Goal: Register for event/course

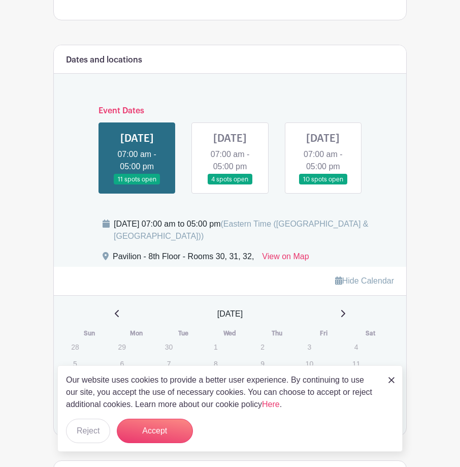
scroll to position [762, 0]
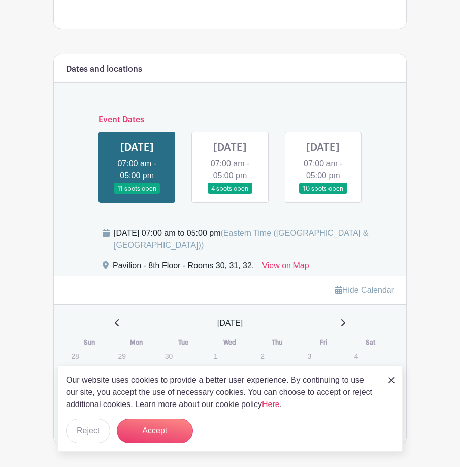
click at [137, 194] on link at bounding box center [137, 194] width 0 height 0
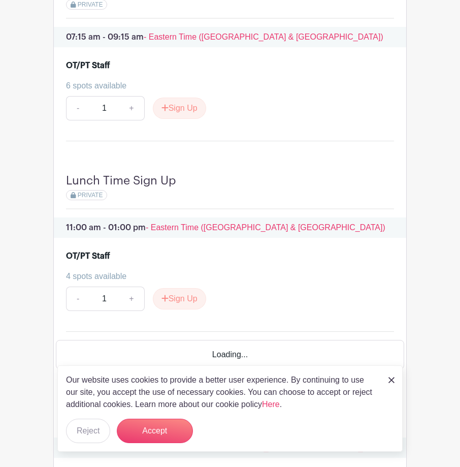
scroll to position [1270, 0]
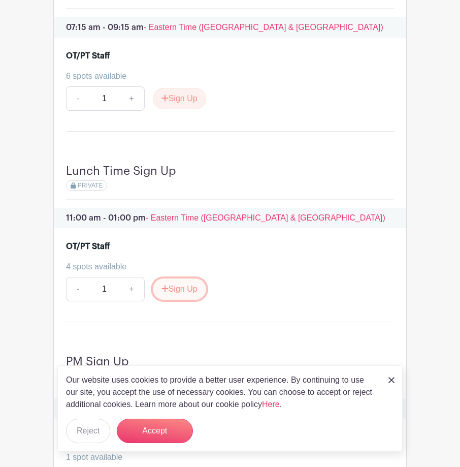
click at [183, 300] on button "Sign Up" at bounding box center [179, 288] width 53 height 21
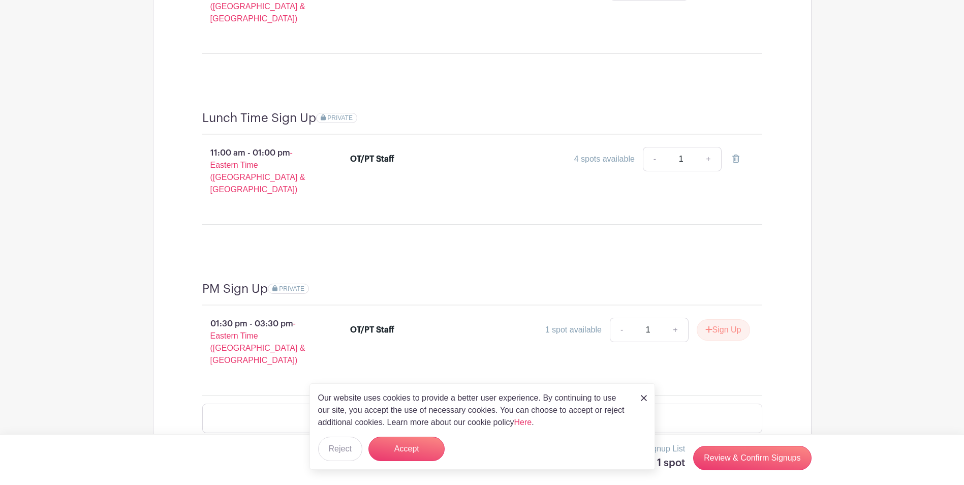
scroll to position [1005, 0]
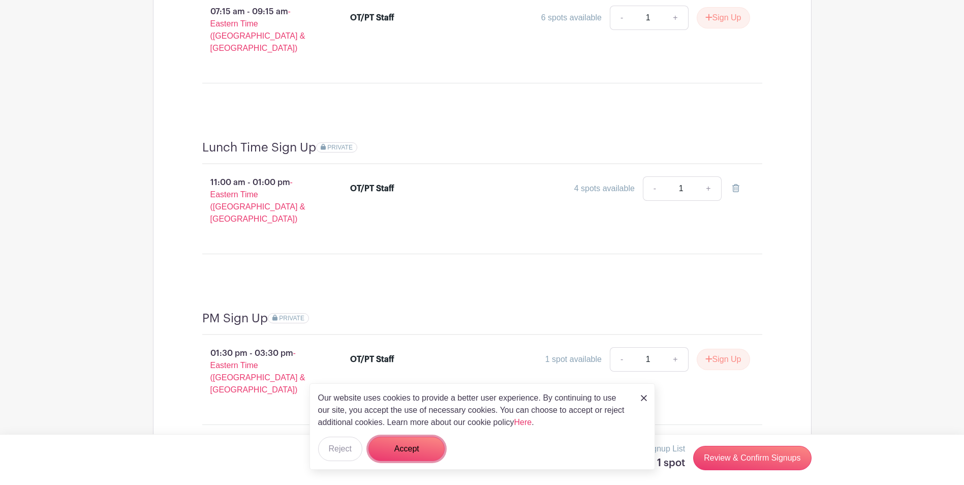
click at [398, 446] on button "Accept" at bounding box center [406, 448] width 76 height 24
click at [405, 452] on form "Accept" at bounding box center [406, 448] width 76 height 24
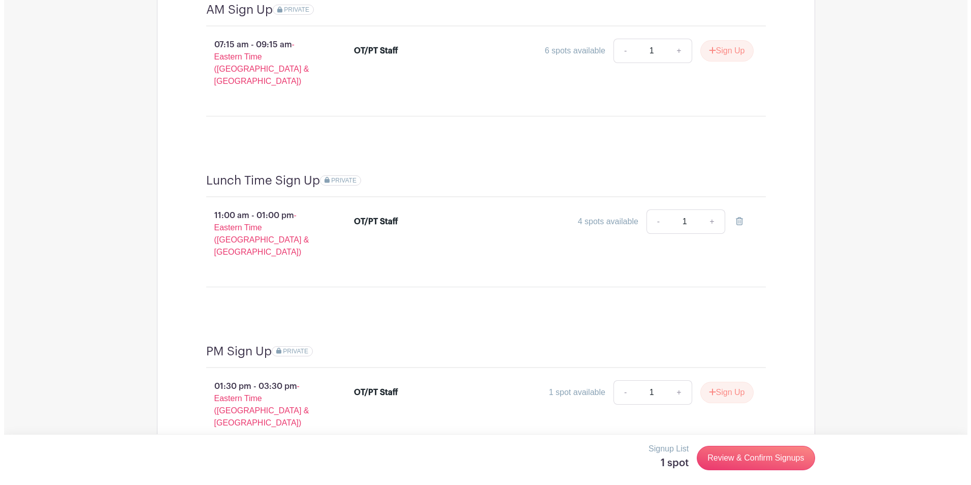
scroll to position [954, 0]
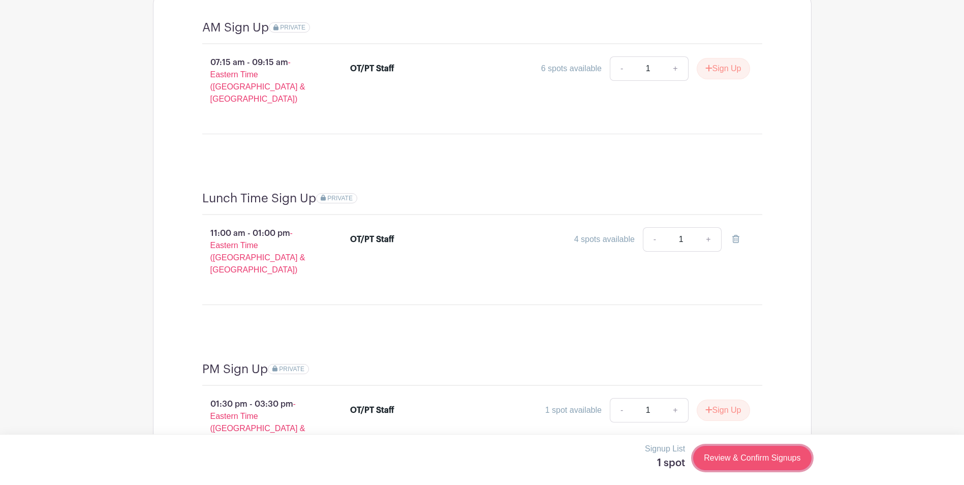
click at [460, 460] on link "Review & Confirm Signups" at bounding box center [752, 457] width 118 height 24
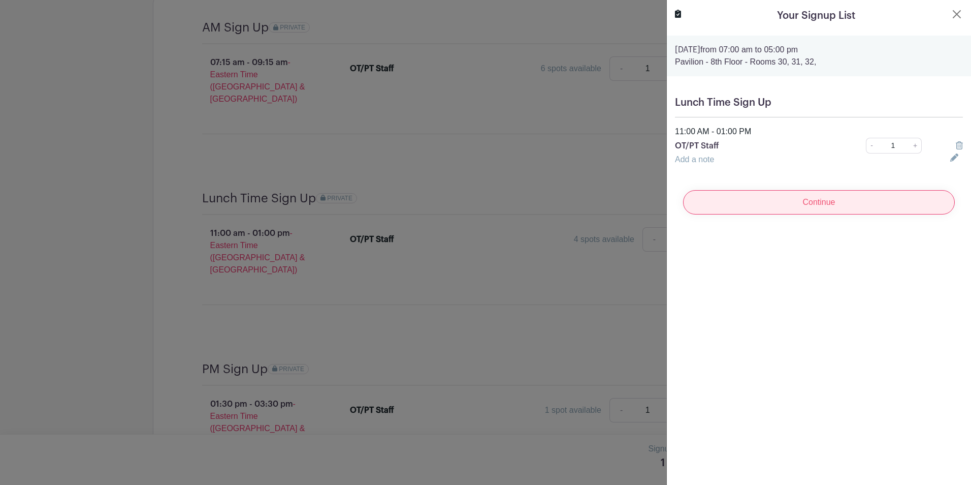
click at [460, 204] on input "Continue" at bounding box center [819, 202] width 272 height 24
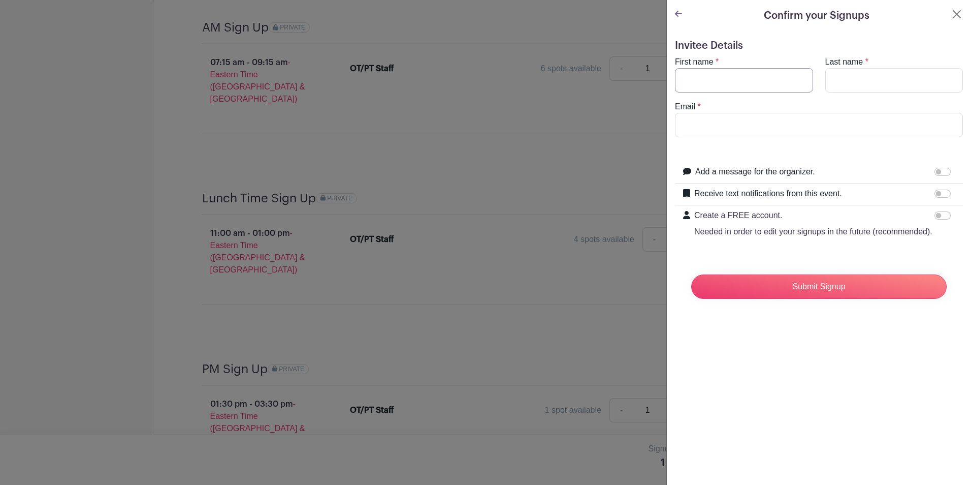
click at [460, 78] on input "First name" at bounding box center [744, 80] width 138 height 24
type input "[PERSON_NAME]"
type input "h"
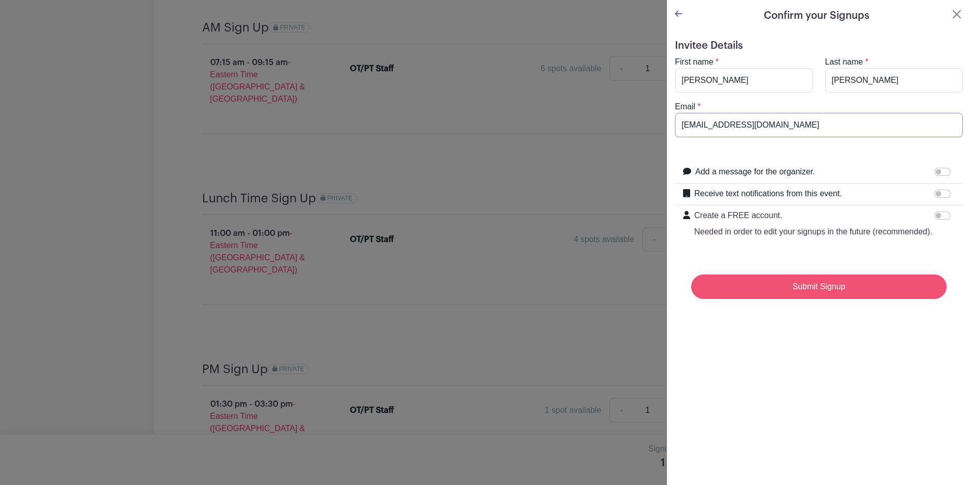
type input "[EMAIL_ADDRESS][DOMAIN_NAME]"
click at [460, 299] on input "Submit Signup" at bounding box center [818, 286] width 255 height 24
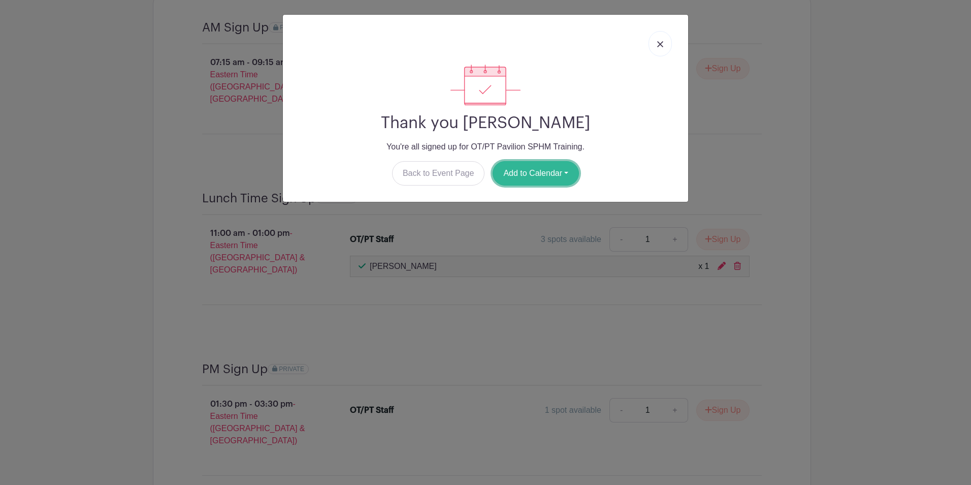
click at [460, 175] on button "Add to Calendar" at bounding box center [536, 173] width 86 height 24
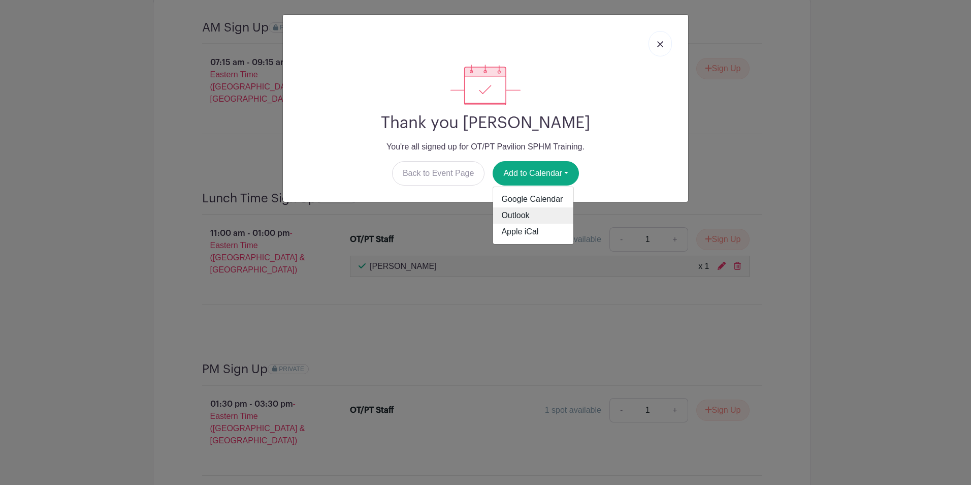
click at [460, 219] on link "Outlook" at bounding box center [533, 215] width 80 height 16
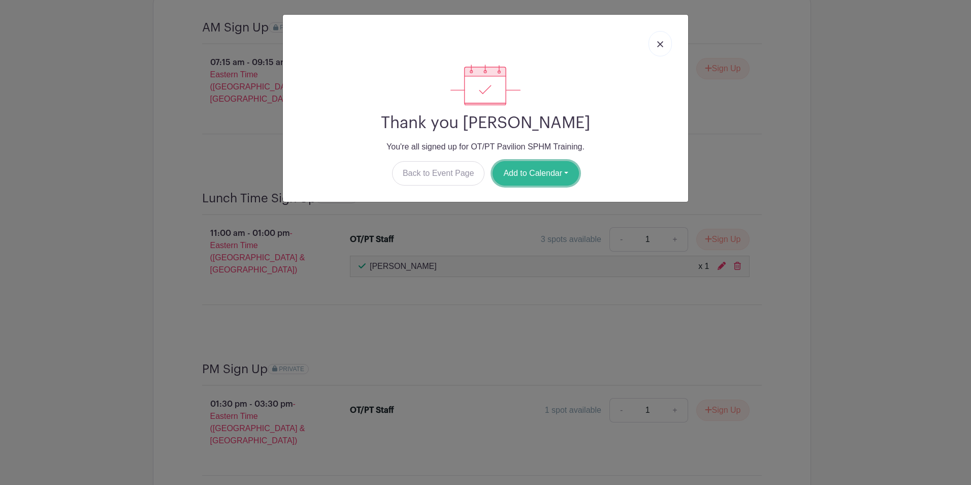
click at [460, 179] on button "Add to Calendar" at bounding box center [536, 173] width 86 height 24
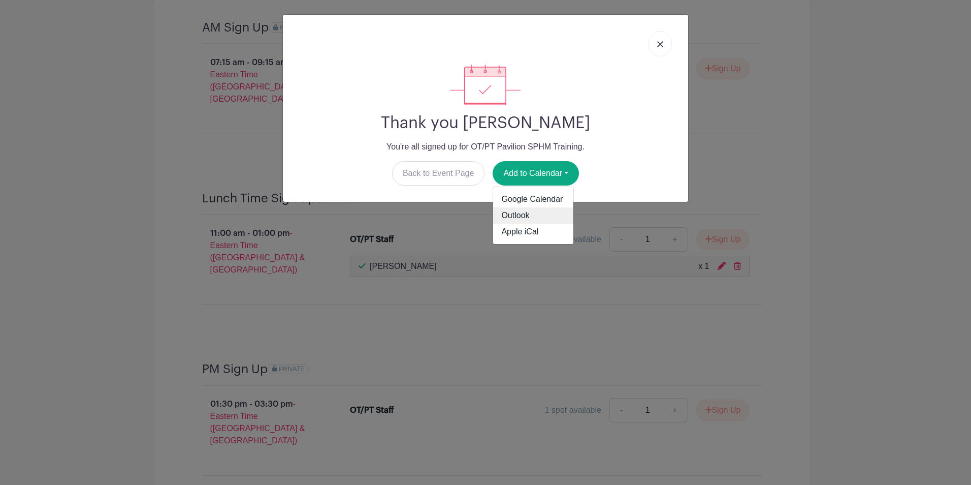
click at [460, 219] on link "Outlook" at bounding box center [533, 215] width 80 height 16
